Goal: Transaction & Acquisition: Purchase product/service

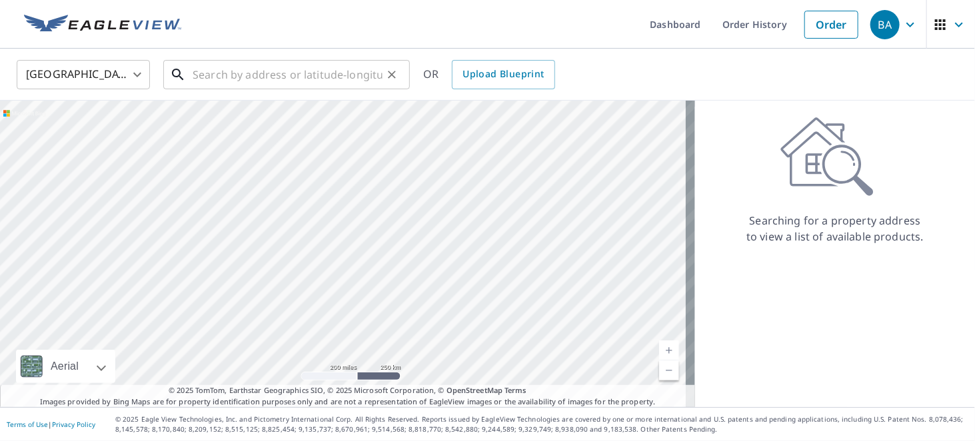
click at [235, 77] on input "text" at bounding box center [288, 74] width 190 height 37
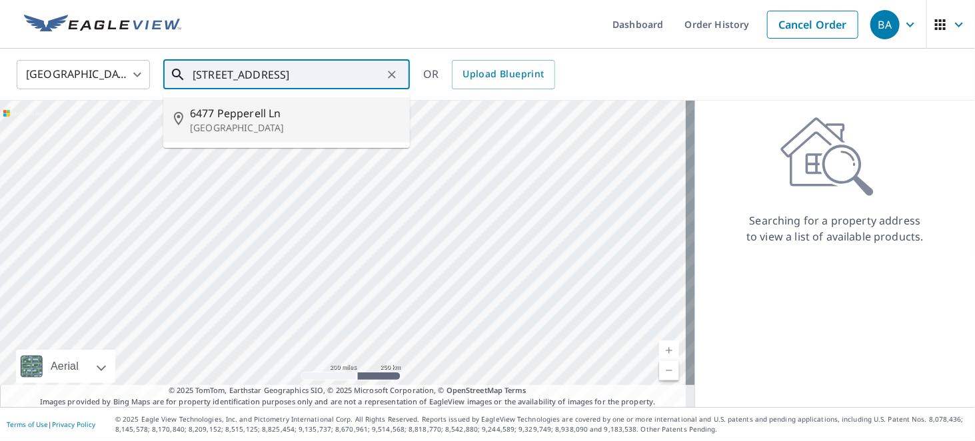
click at [211, 113] on span "6477 Pepperell Ln" at bounding box center [294, 113] width 209 height 16
type input "[STREET_ADDRESS]"
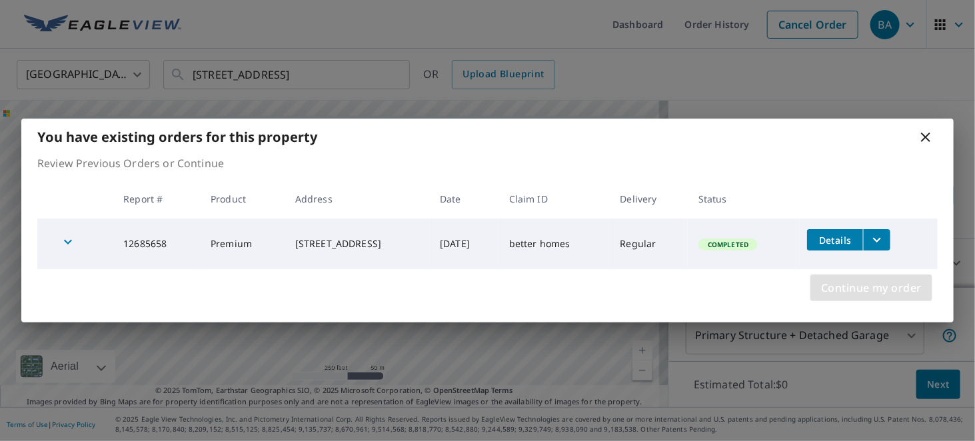
click at [878, 295] on span "Continue my order" at bounding box center [871, 288] width 101 height 19
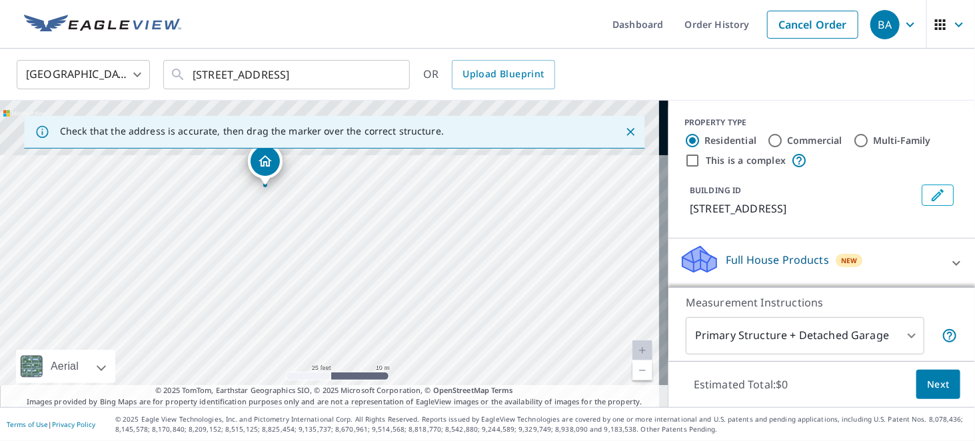
drag, startPoint x: 333, startPoint y: 240, endPoint x: 339, endPoint y: 361, distance: 121.5
click at [339, 361] on div "[STREET_ADDRESS]" at bounding box center [334, 254] width 669 height 307
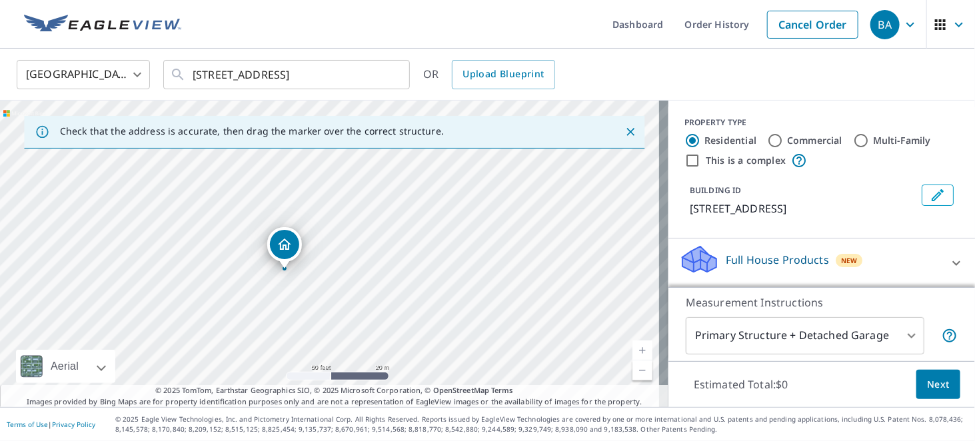
drag, startPoint x: 244, startPoint y: 271, endPoint x: 253, endPoint y: 384, distance: 113.7
click at [253, 384] on div "[STREET_ADDRESS]" at bounding box center [334, 254] width 669 height 307
drag, startPoint x: 303, startPoint y: 275, endPoint x: 327, endPoint y: 387, distance: 114.5
click at [327, 387] on div "Check that the address is accurate, then drag the marker over the correct struc…" at bounding box center [334, 254] width 669 height 307
click at [363, 312] on div "[STREET_ADDRESS]" at bounding box center [334, 254] width 669 height 307
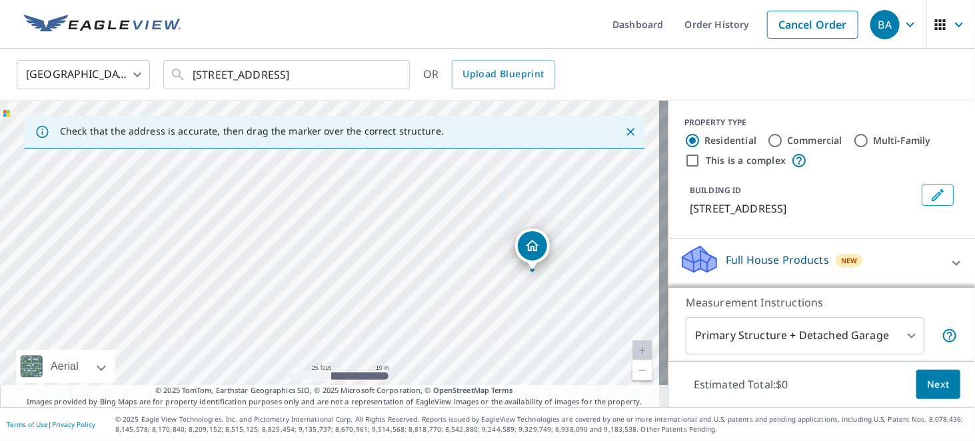
drag, startPoint x: 550, startPoint y: 273, endPoint x: 549, endPoint y: 370, distance: 97.3
click at [549, 370] on div "[STREET_ADDRESS]" at bounding box center [334, 254] width 669 height 307
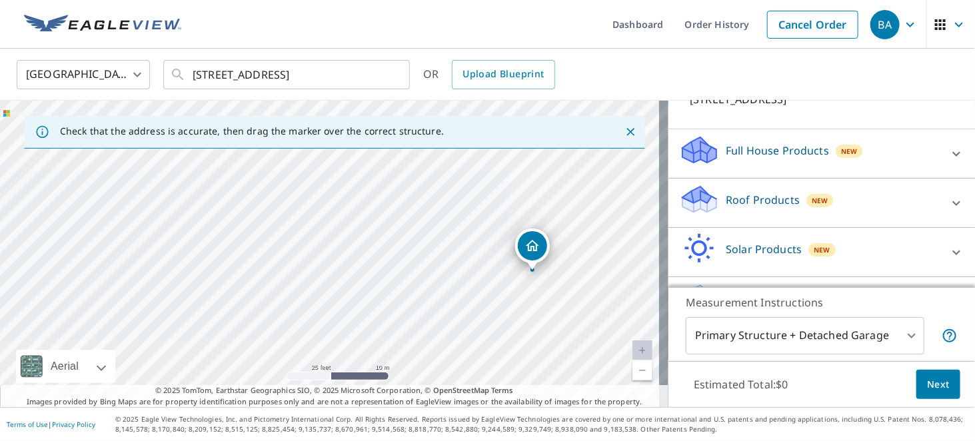
scroll to position [147, 0]
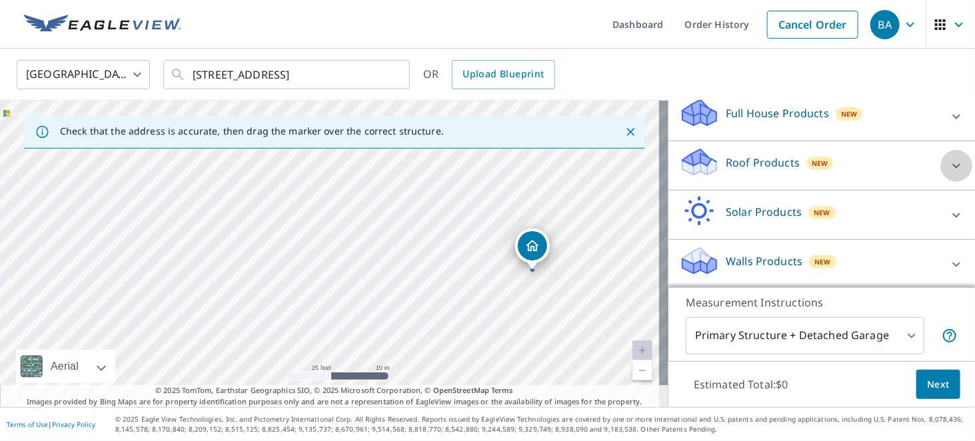
click at [949, 159] on icon at bounding box center [957, 166] width 16 height 16
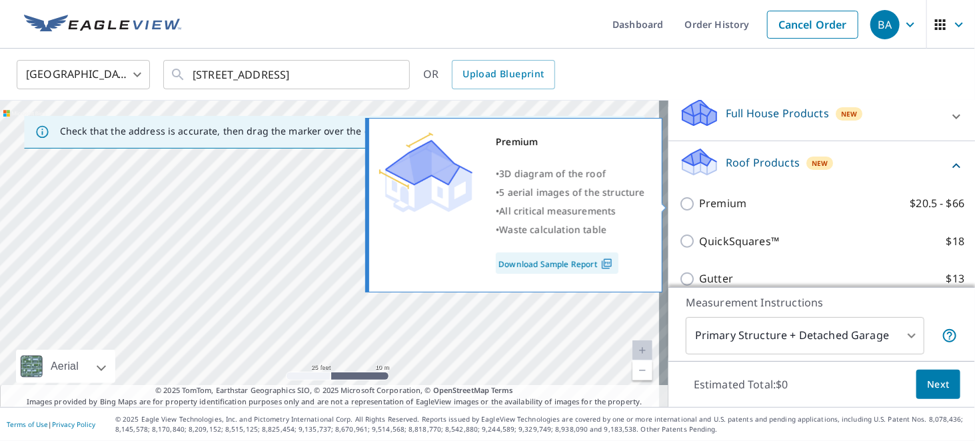
click at [680, 203] on input "Premium $20.5 - $66" at bounding box center [689, 204] width 20 height 16
checkbox input "true"
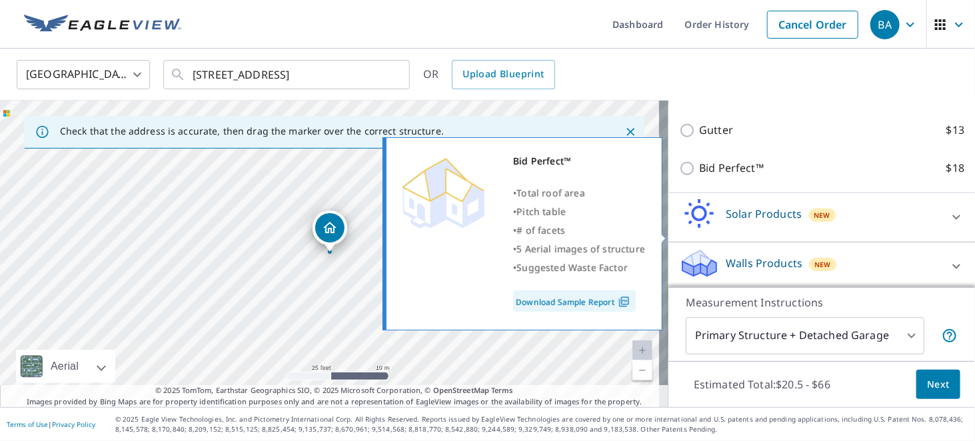
scroll to position [343, 0]
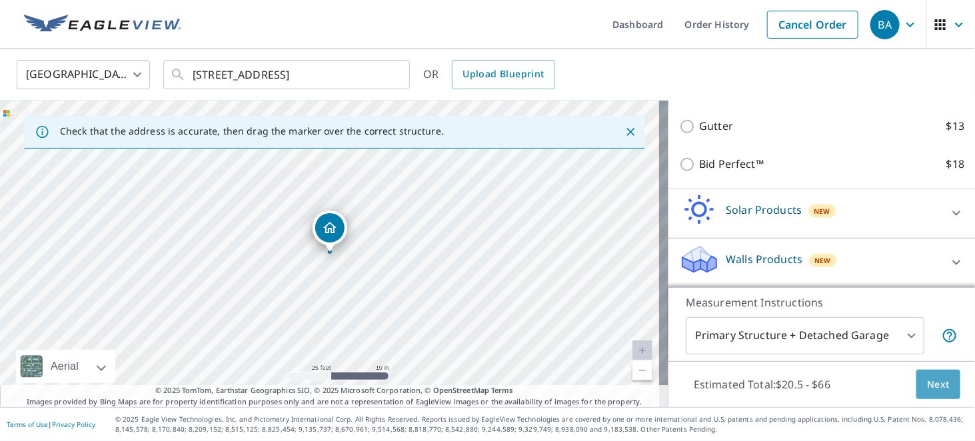
click at [927, 382] on span "Next" at bounding box center [938, 385] width 23 height 17
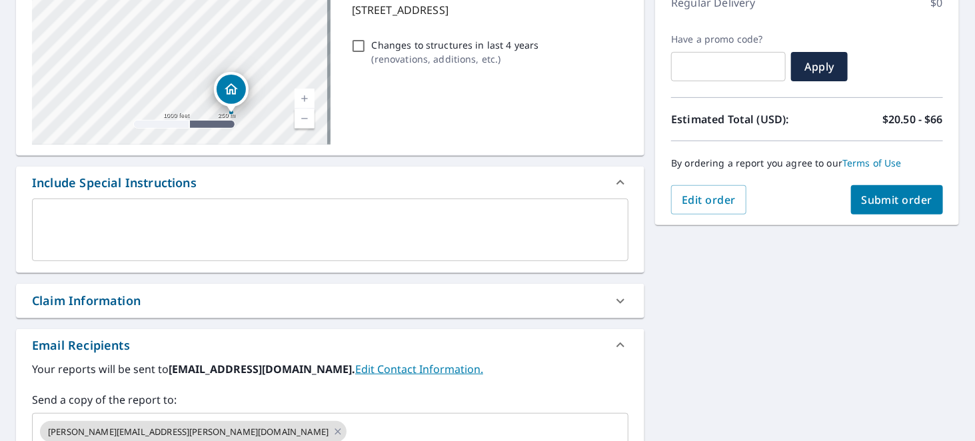
scroll to position [333, 0]
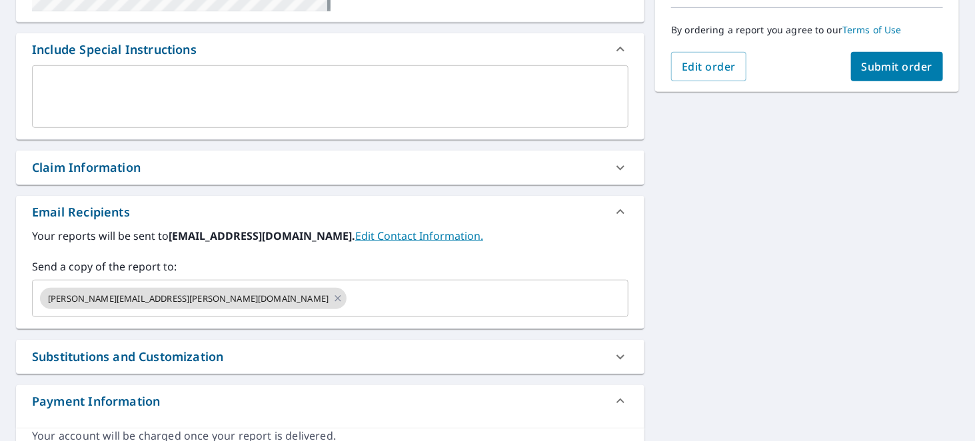
click at [88, 168] on div "Claim Information" at bounding box center [86, 168] width 109 height 18
checkbox input "true"
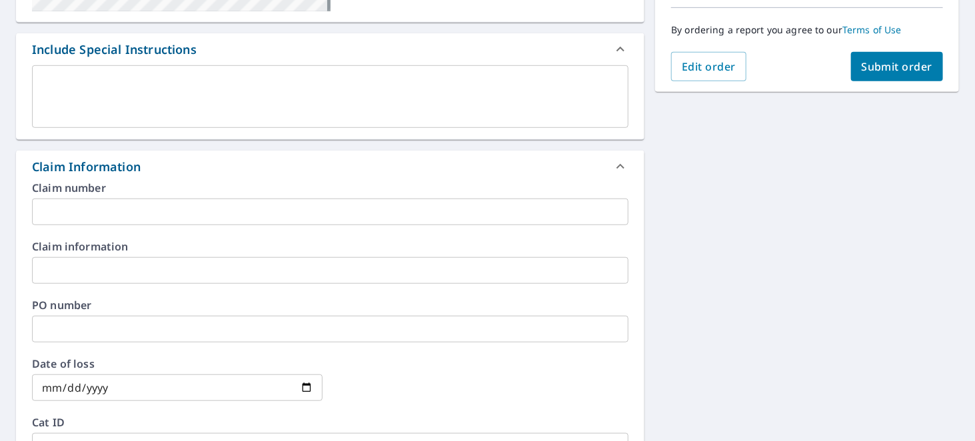
click at [68, 266] on input "text" at bounding box center [330, 270] width 597 height 27
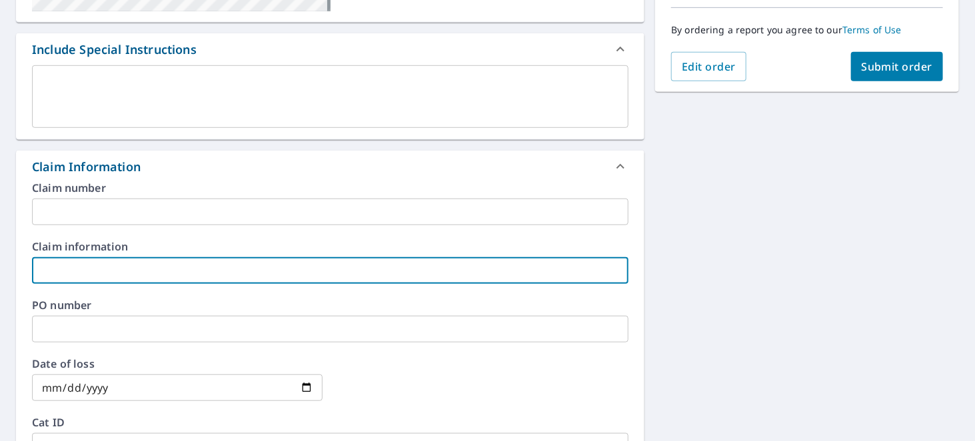
type input "C"
checkbox input "true"
type input "R"
checkbox input "true"
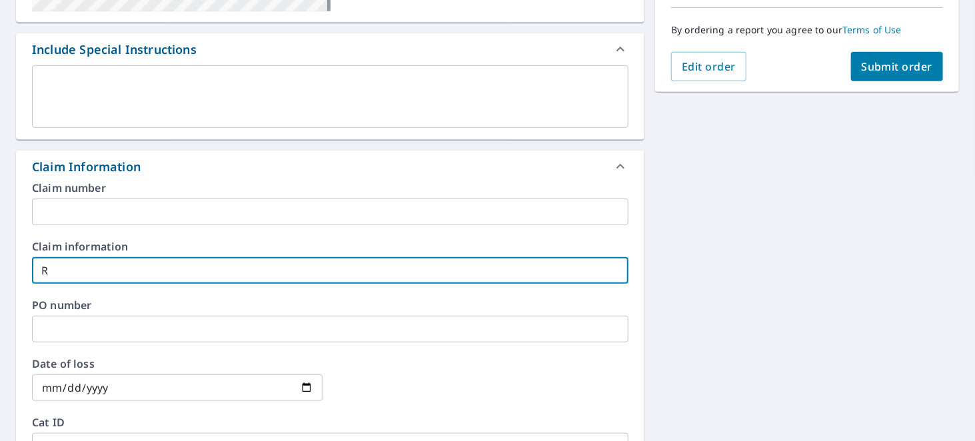
type input "Re"
checkbox input "true"
type input "Ren"
checkbox input "true"
type input "[PERSON_NAME]"
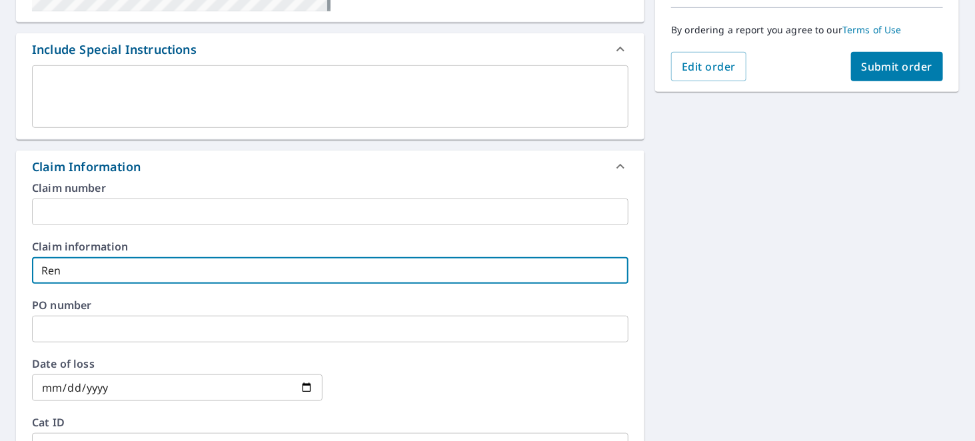
checkbox input "true"
type input "Renue"
checkbox input "true"
type input "[PERSON_NAME]"
checkbox input "true"
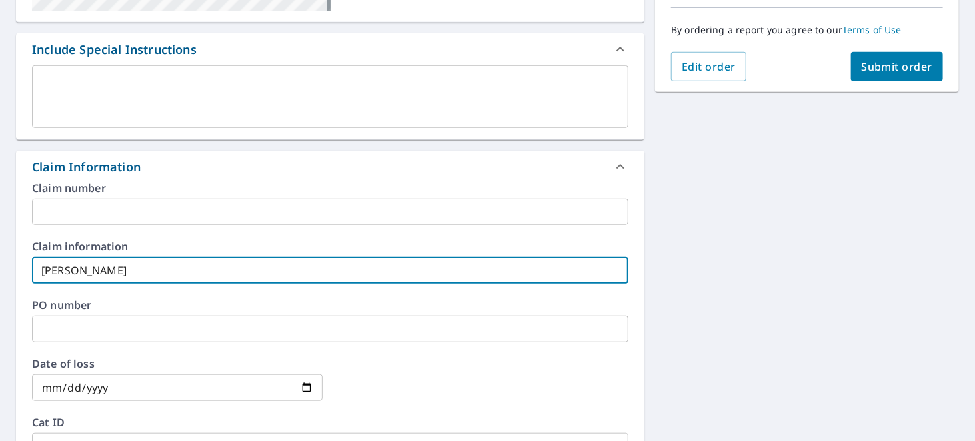
type input "Ren"
checkbox input "true"
type input "Renw"
checkbox input "true"
type input "Renww"
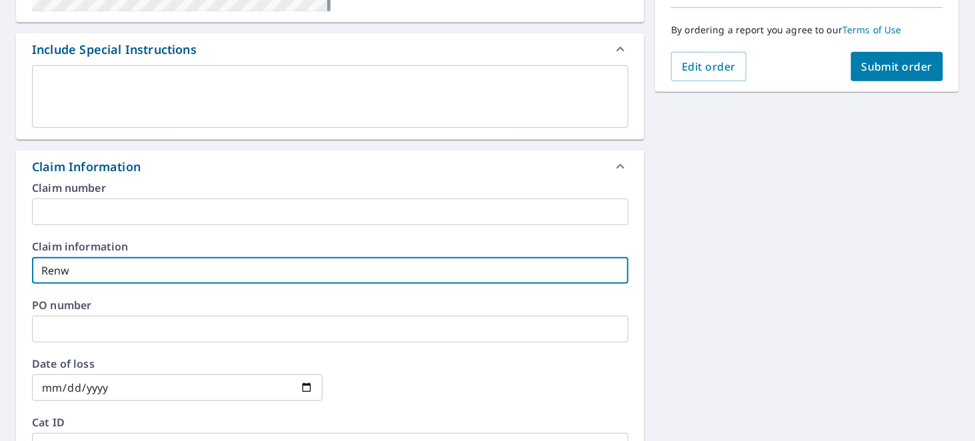
checkbox input "true"
type input "Renw"
checkbox input "true"
type input "Renew"
checkbox input "true"
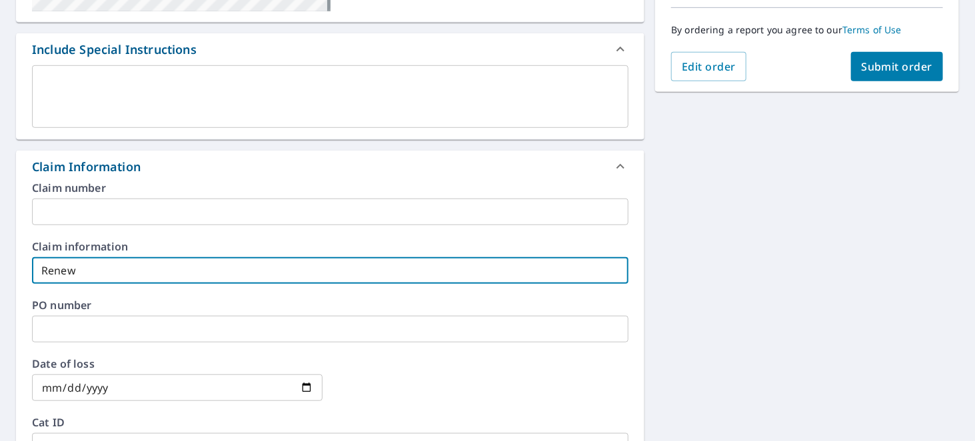
type input "Reneww"
checkbox input "true"
type input "Renew"
checkbox input "true"
type input "Renew"
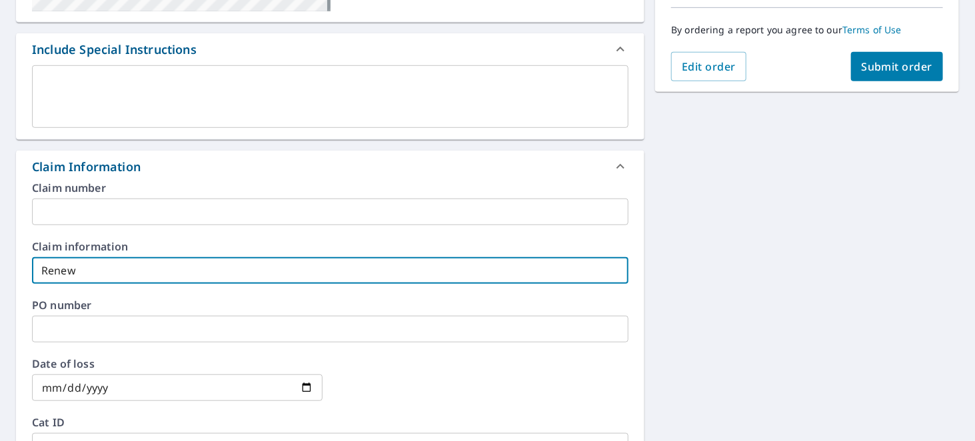
checkbox input "true"
type input "Renew b"
checkbox input "true"
type input "Renew by"
checkbox input "true"
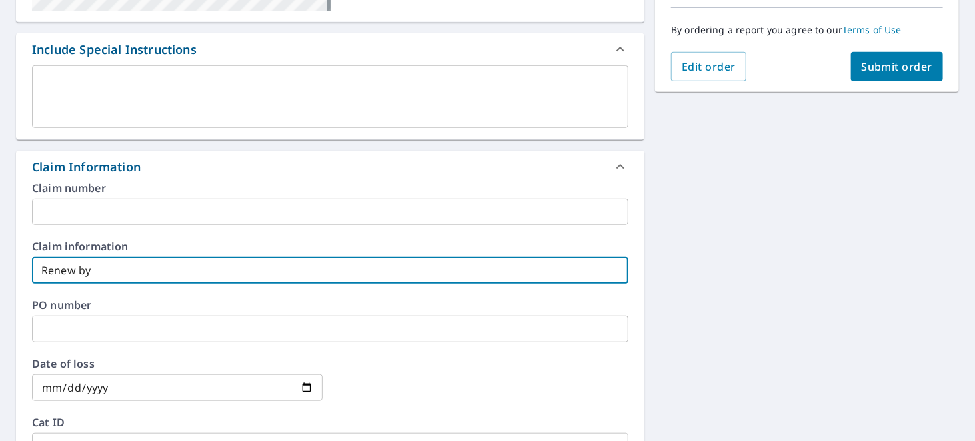
type input "Renew by"
checkbox input "true"
type input "Renew by R"
checkbox input "true"
type input "Renew by Ro"
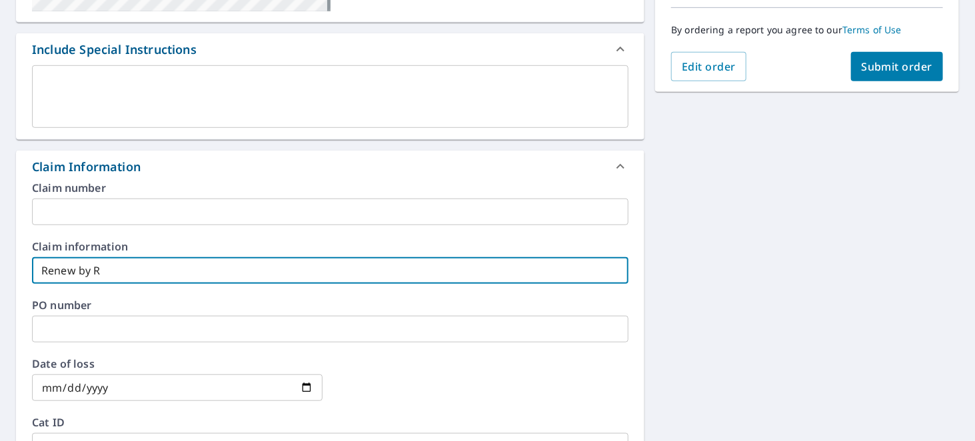
checkbox input "true"
type input "Renew by [PERSON_NAME]"
checkbox input "true"
type input "Renew by [PERSON_NAME]"
checkbox input "true"
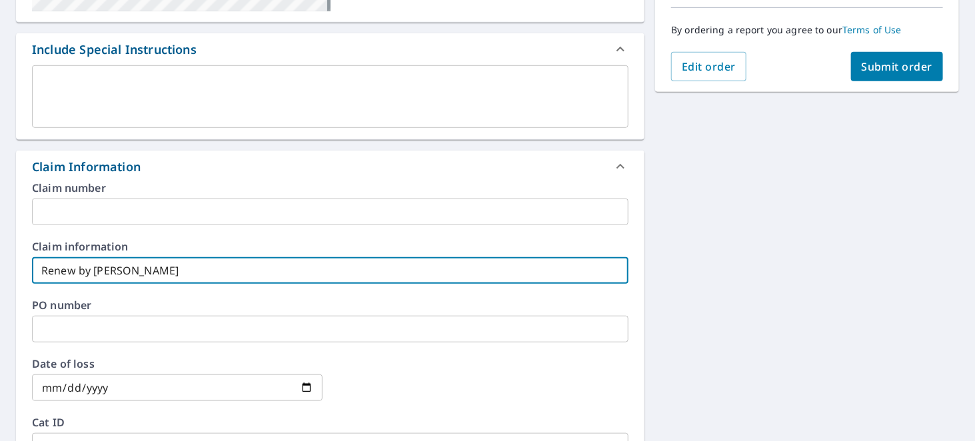
type input "Renew by [PERSON_NAME]"
checkbox input "true"
type input "Renew by [PERSON_NAME]"
checkbox input "true"
type input "Renew by [PERSON_NAME]"
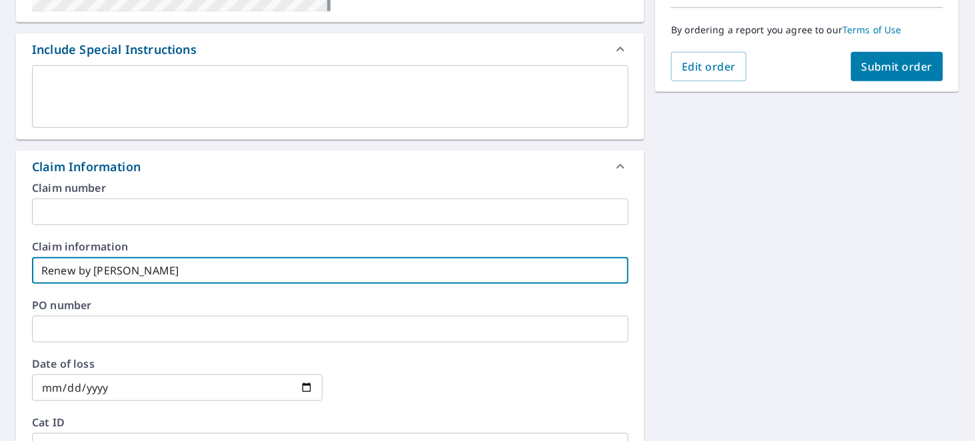
checkbox input "true"
type input "Renew by [PERSON_NAME]"
checkbox input "true"
type input "Renew by [PERSON_NAME]"
checkbox input "true"
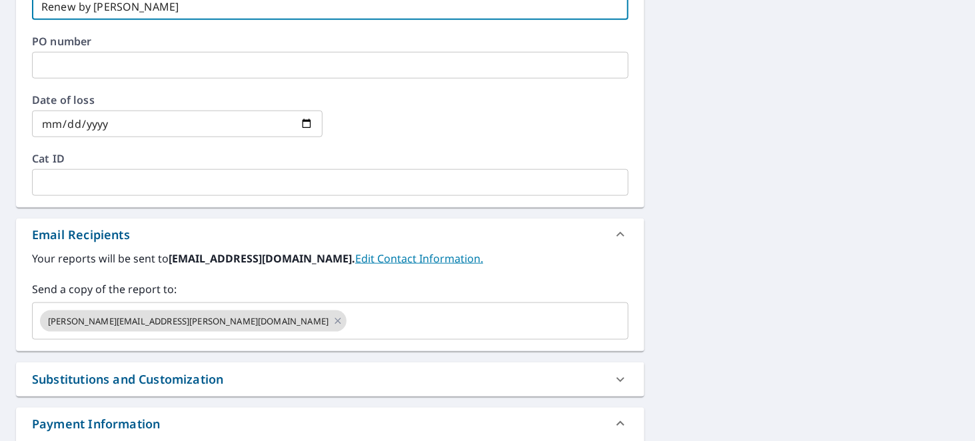
scroll to position [600, 0]
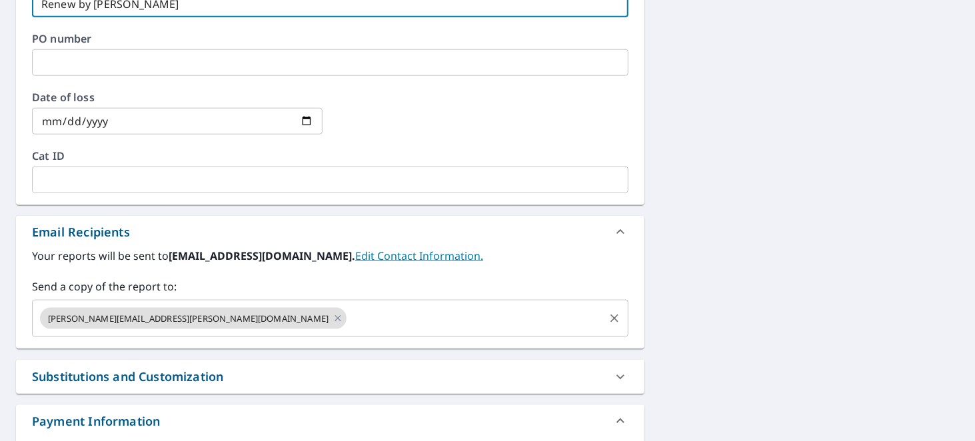
type input "Renew by [PERSON_NAME]"
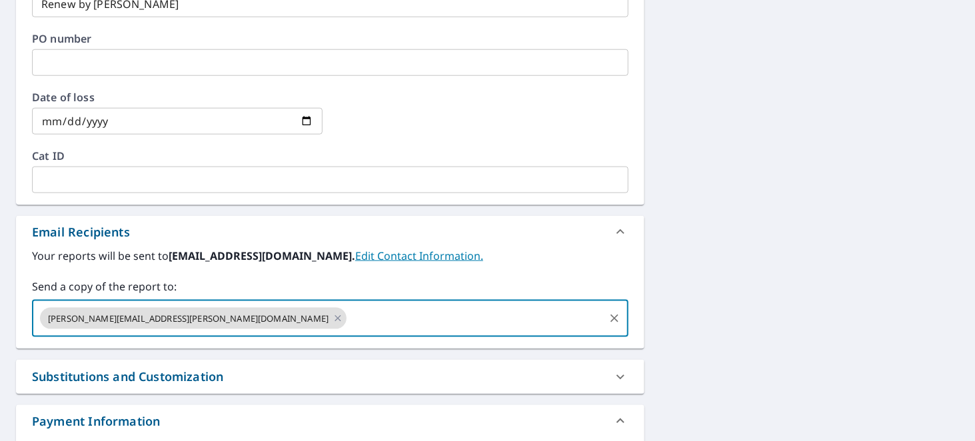
click at [349, 315] on input "text" at bounding box center [476, 318] width 254 height 25
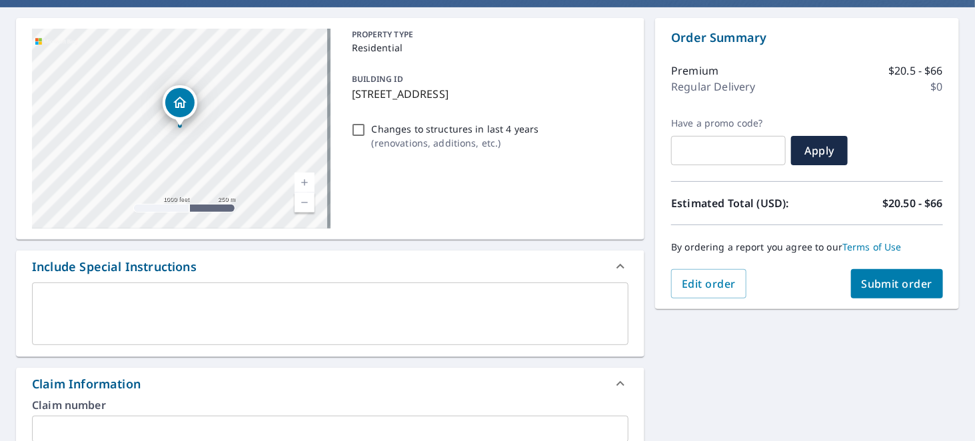
scroll to position [25, 0]
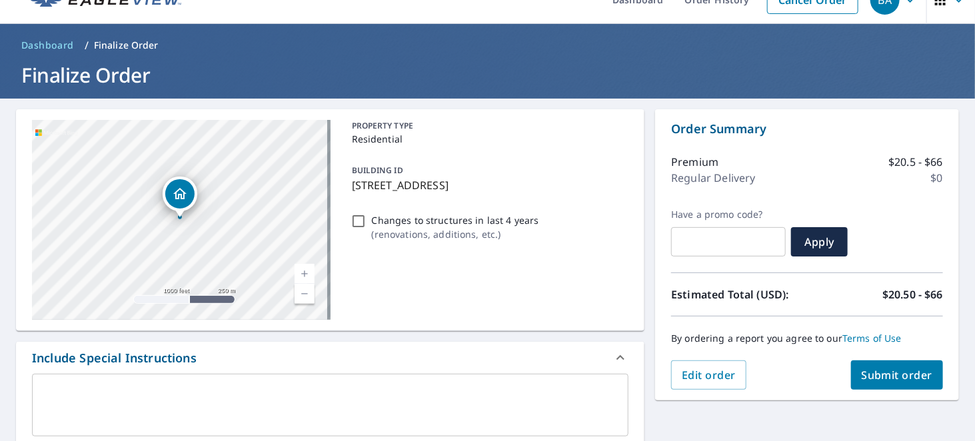
type input "[PERSON_NAME][EMAIL_ADDRESS][DOMAIN_NAME]"
click at [905, 377] on span "Submit order" at bounding box center [897, 375] width 71 height 15
checkbox input "true"
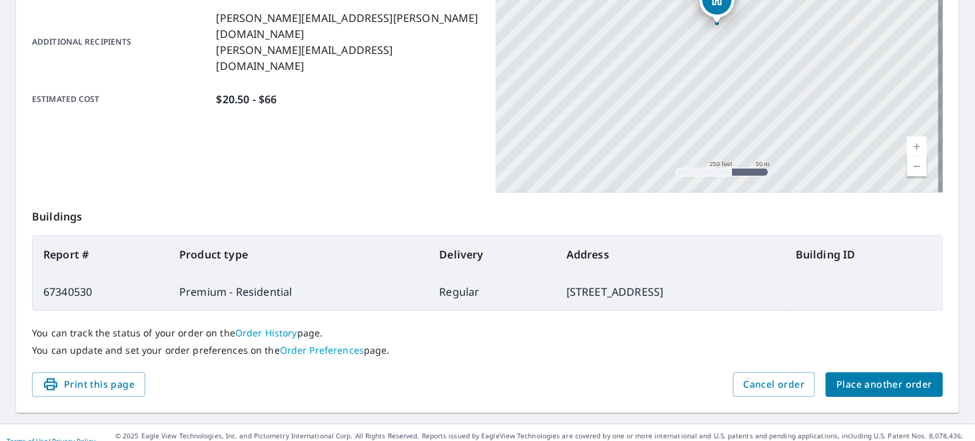
scroll to position [342, 0]
